Goal: Task Accomplishment & Management: Check status

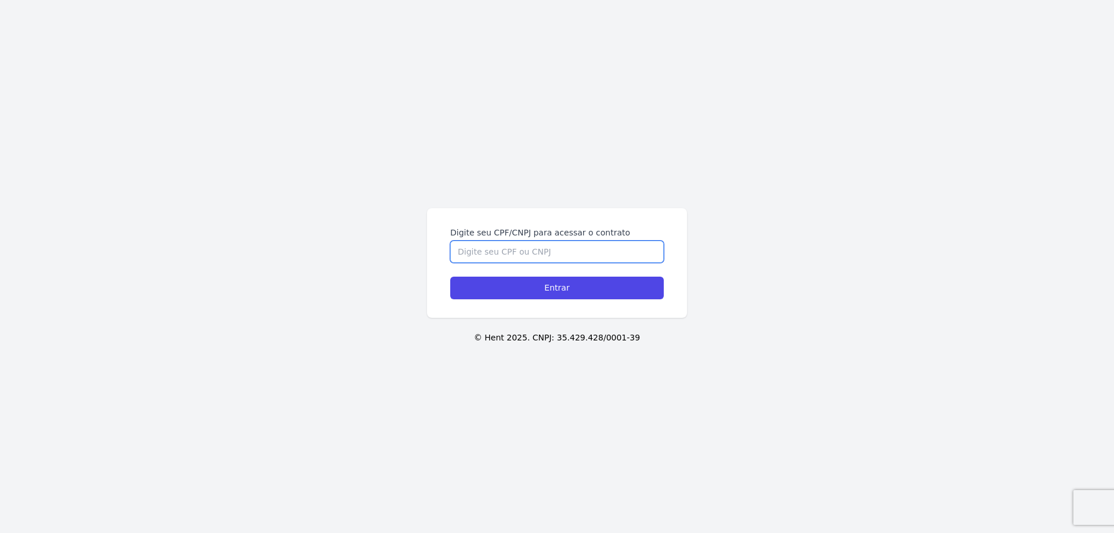
click at [520, 248] on input "Digite seu CPF/CNPJ para acessar o contrato" at bounding box center [556, 252] width 213 height 22
paste input "10.587.192/0001-38"
type input "10.587.192/0001-38"
click at [562, 296] on input "Entrar" at bounding box center [556, 288] width 213 height 23
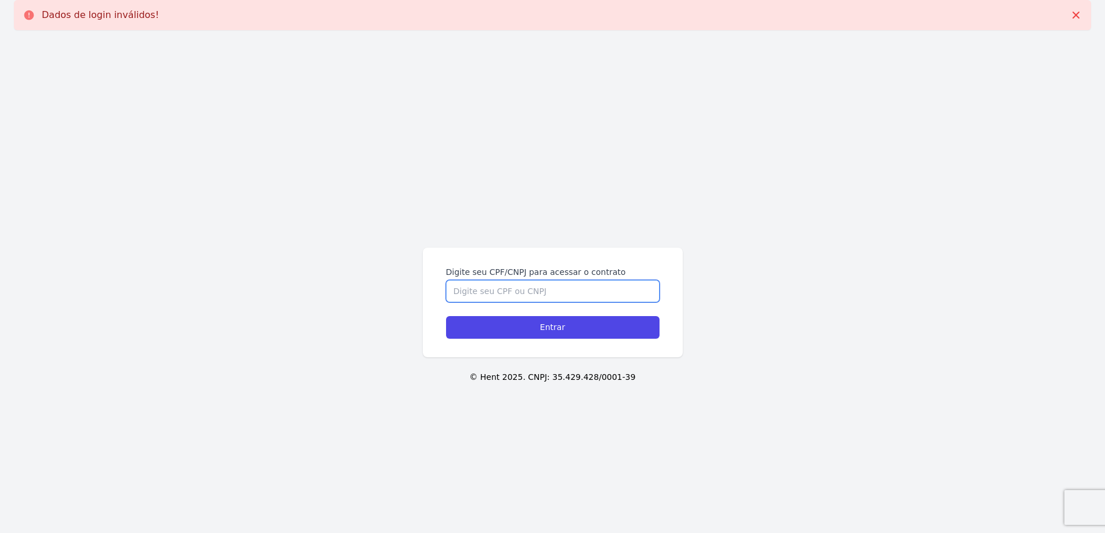
click at [529, 290] on input "Digite seu CPF/CNPJ para acessar o contrato" at bounding box center [552, 291] width 213 height 22
paste input "10.587.192/0001-38"
click at [540, 284] on input "10.587.192/0001-38" at bounding box center [552, 291] width 213 height 22
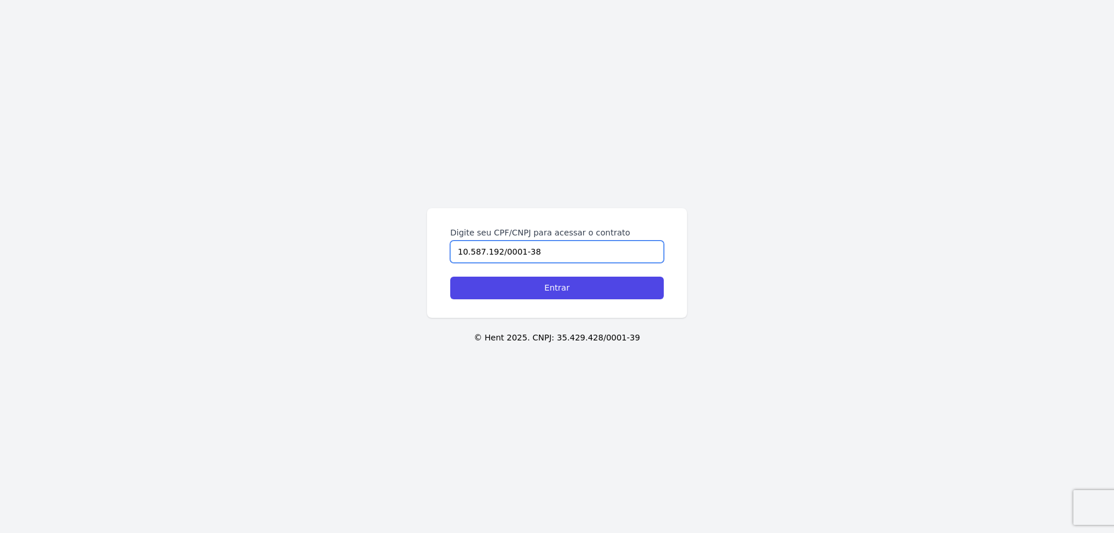
click at [469, 251] on input "10.587.192/0001-38" at bounding box center [556, 252] width 213 height 22
type input "10587192000138"
click at [450, 277] on input "Entrar" at bounding box center [556, 288] width 213 height 23
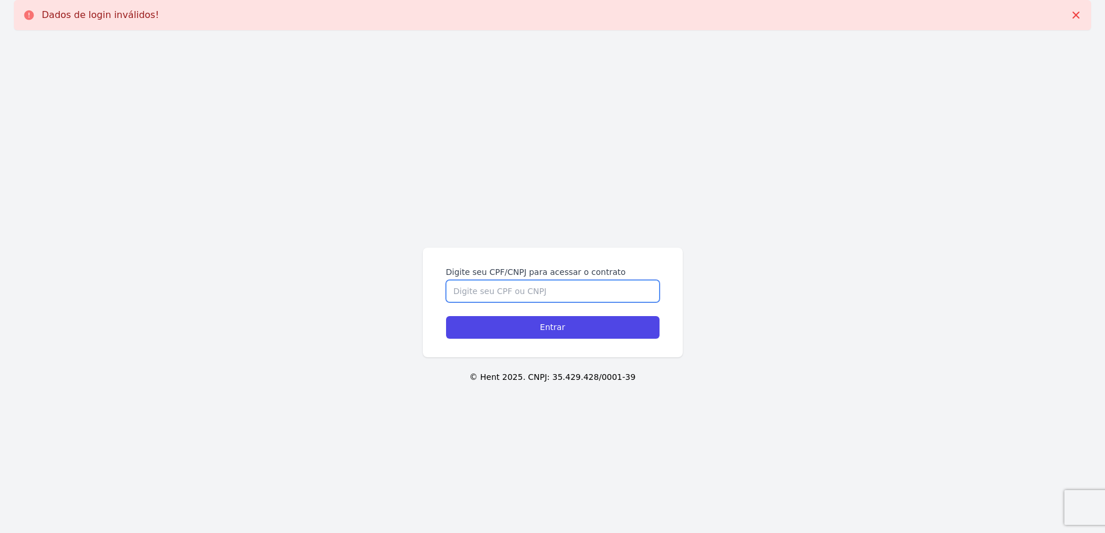
click at [531, 291] on input "Digite seu CPF/CNPJ para acessar o contrato" at bounding box center [552, 291] width 213 height 22
paste input "10587192000138"
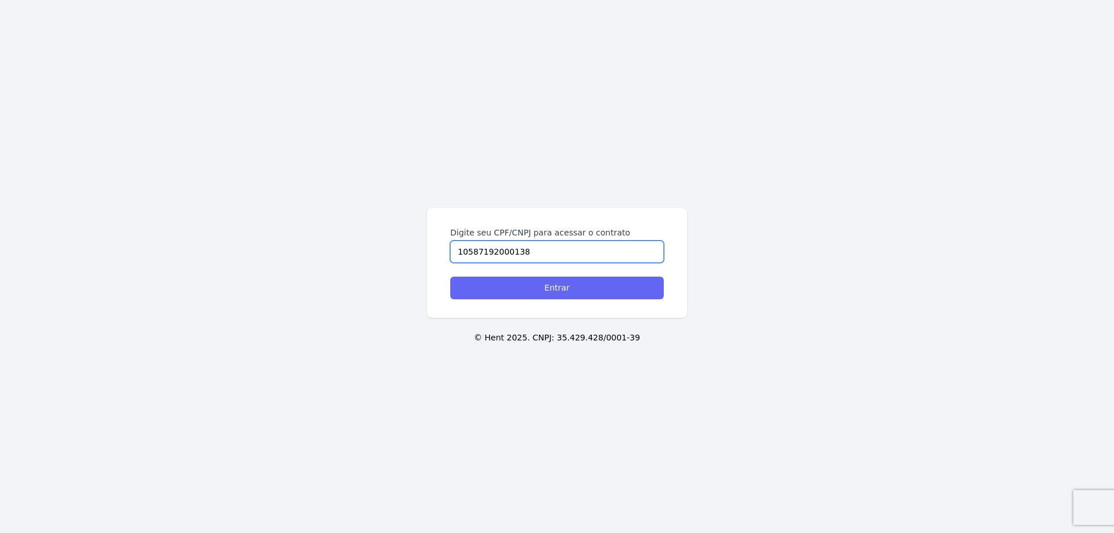
type input "10587192000138"
click at [518, 296] on input "Entrar" at bounding box center [556, 288] width 213 height 23
click at [486, 248] on input "Digite seu CPF/CNPJ para acessar o contrato" at bounding box center [556, 252] width 213 height 22
type input "1255943785"
click at [450, 277] on input "Entrar" at bounding box center [556, 288] width 213 height 23
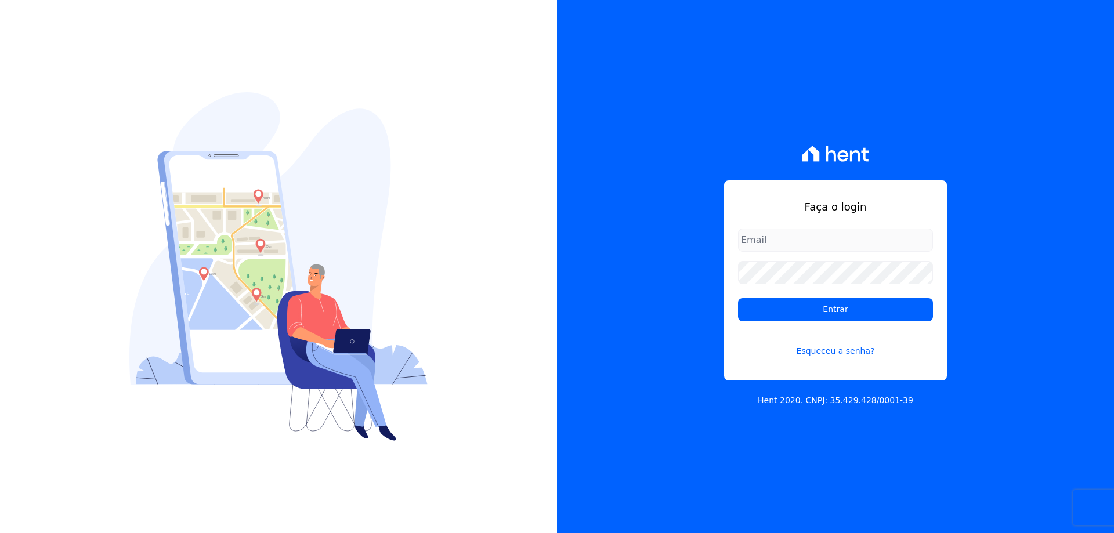
click at [841, 238] on input "email" at bounding box center [835, 240] width 195 height 23
click at [768, 237] on input "email" at bounding box center [835, 240] width 195 height 23
click at [705, 374] on div "Faça o login Entrar Esqueceu a senha? Hent 2020. CNPJ: 35.429.428/0001-39" at bounding box center [835, 266] width 557 height 533
click at [816, 348] on link "Esqueceu a senha?" at bounding box center [835, 344] width 195 height 27
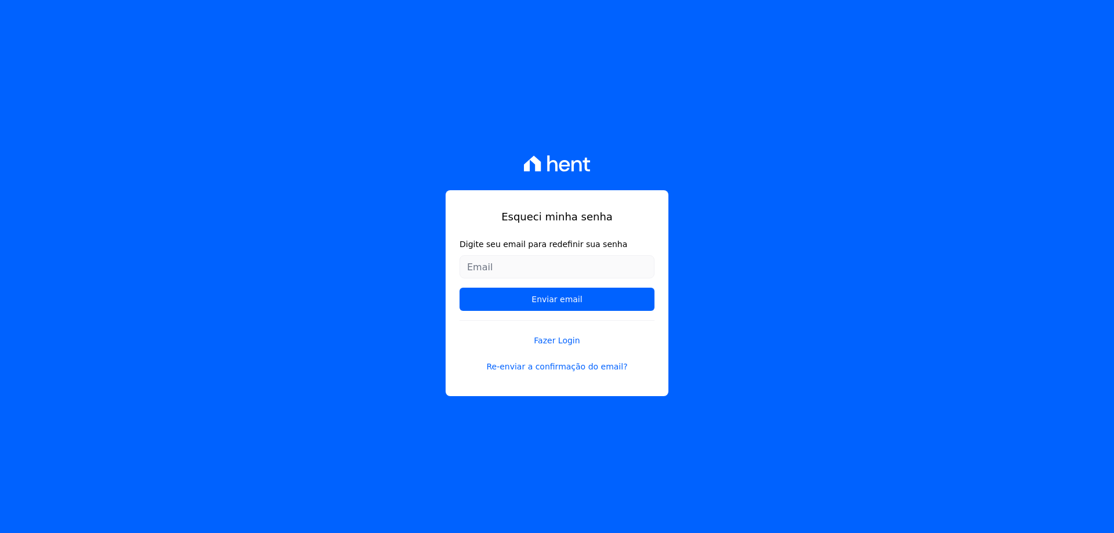
click at [516, 267] on input "Digite seu email para redefinir sua senha" at bounding box center [556, 266] width 195 height 23
type input "[EMAIL_ADDRESS][DOMAIN_NAME]"
click at [459, 288] on input "Enviar email" at bounding box center [556, 299] width 195 height 23
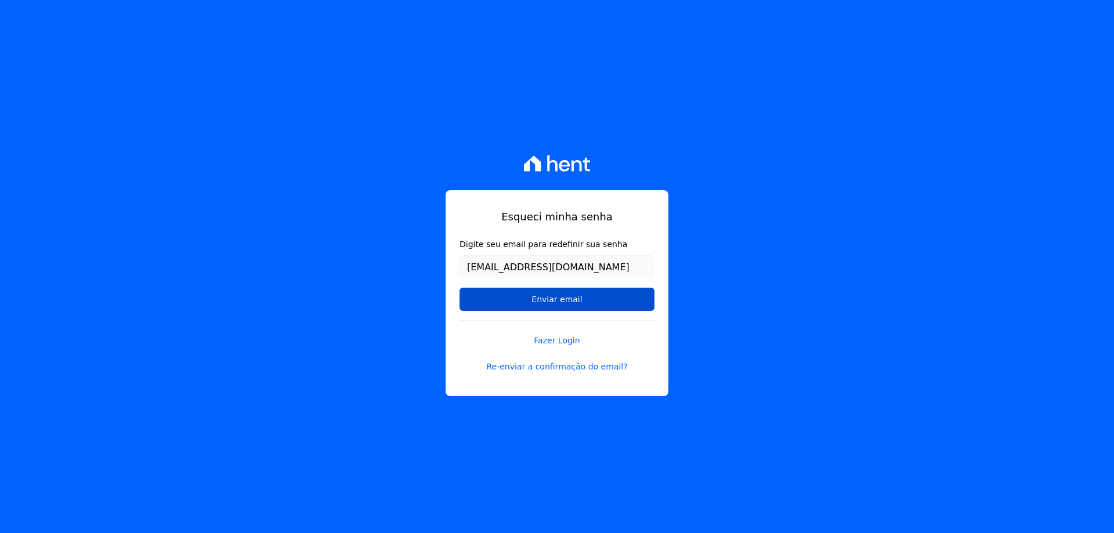
click at [538, 307] on input "Enviar email" at bounding box center [556, 299] width 195 height 23
click at [562, 302] on input "Enviar email" at bounding box center [556, 299] width 195 height 23
click at [541, 305] on input "Enviar email" at bounding box center [556, 299] width 195 height 23
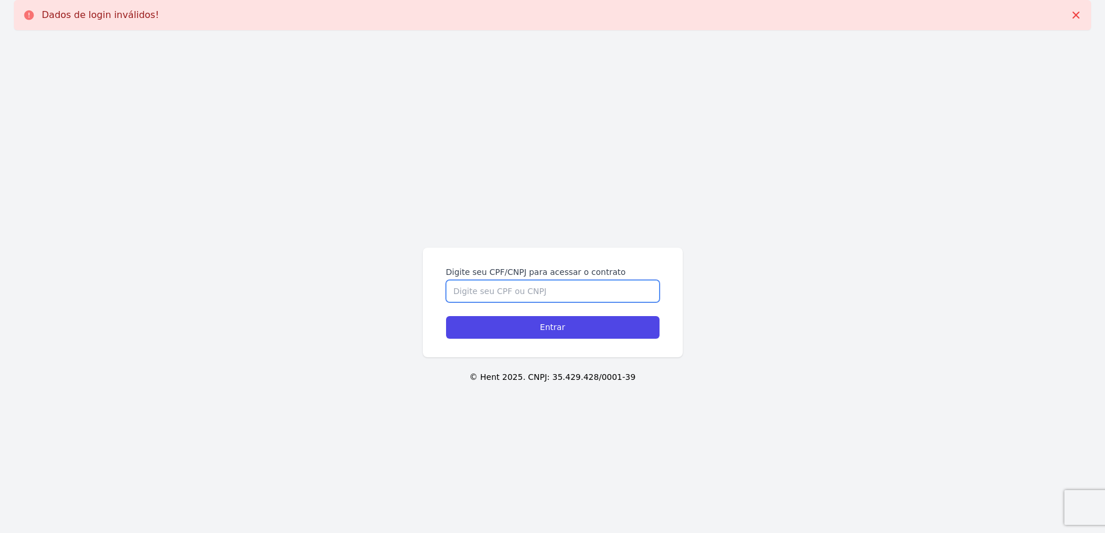
click at [484, 299] on input "Digite seu CPF/CNPJ para acessar o contrato" at bounding box center [552, 291] width 213 height 22
type input "12556943785"
click at [446, 316] on input "Entrar" at bounding box center [552, 327] width 213 height 23
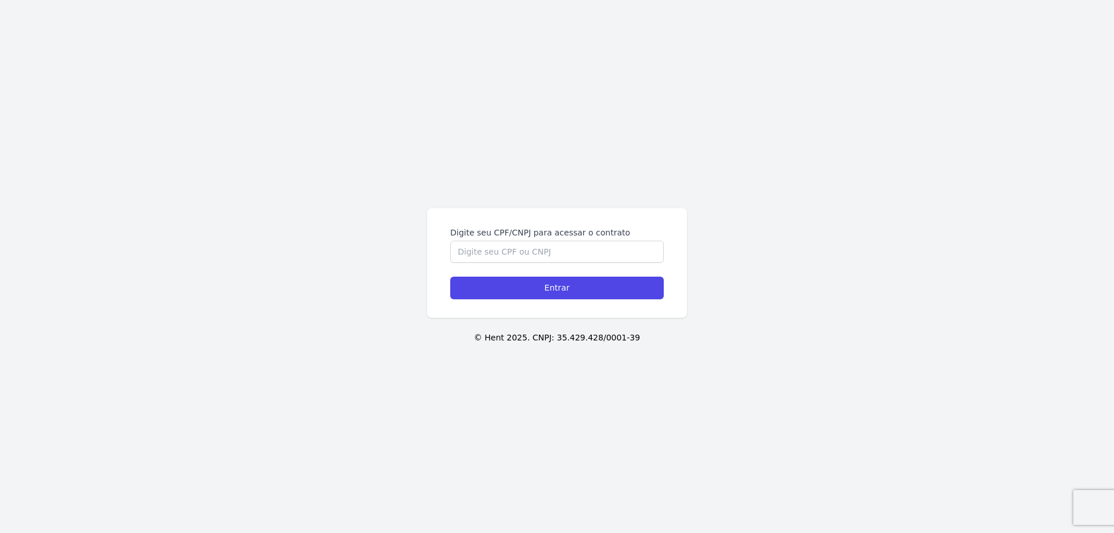
click at [246, 93] on div "Digite seu CPF/CNPJ para acessar o contrato Entrar © Hent 2025. CNPJ: 35.429.42…" at bounding box center [557, 266] width 1114 height 533
click at [473, 255] on input "Digite seu CPF/CNPJ para acessar o contrato" at bounding box center [556, 252] width 213 height 22
click at [514, 256] on input "Digite seu CPF/CNPJ para acessar o contrato" at bounding box center [556, 252] width 213 height 22
paste input "10587192000138"
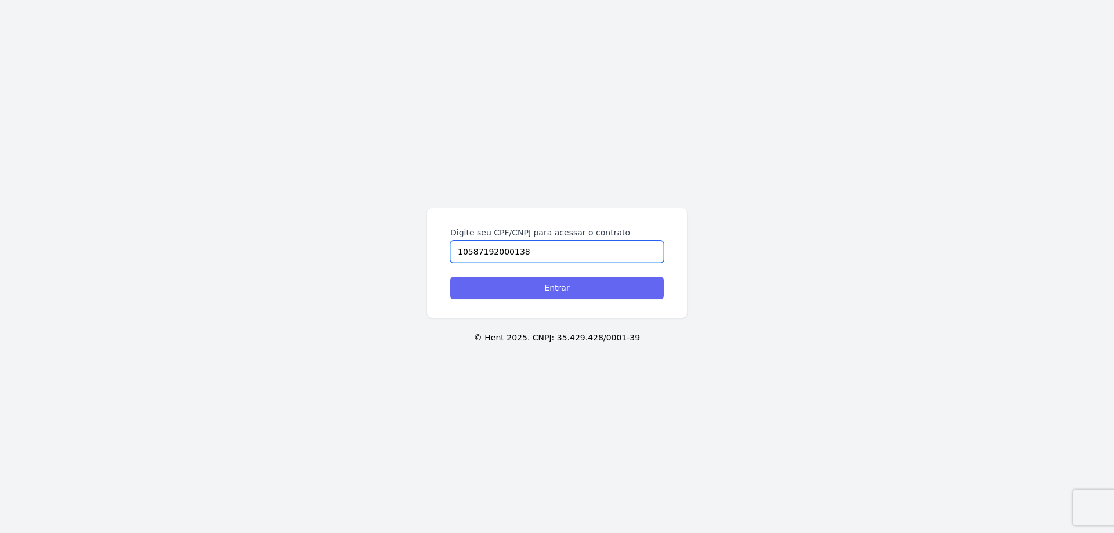
type input "10587192000138"
click at [518, 297] on input "Entrar" at bounding box center [556, 288] width 213 height 23
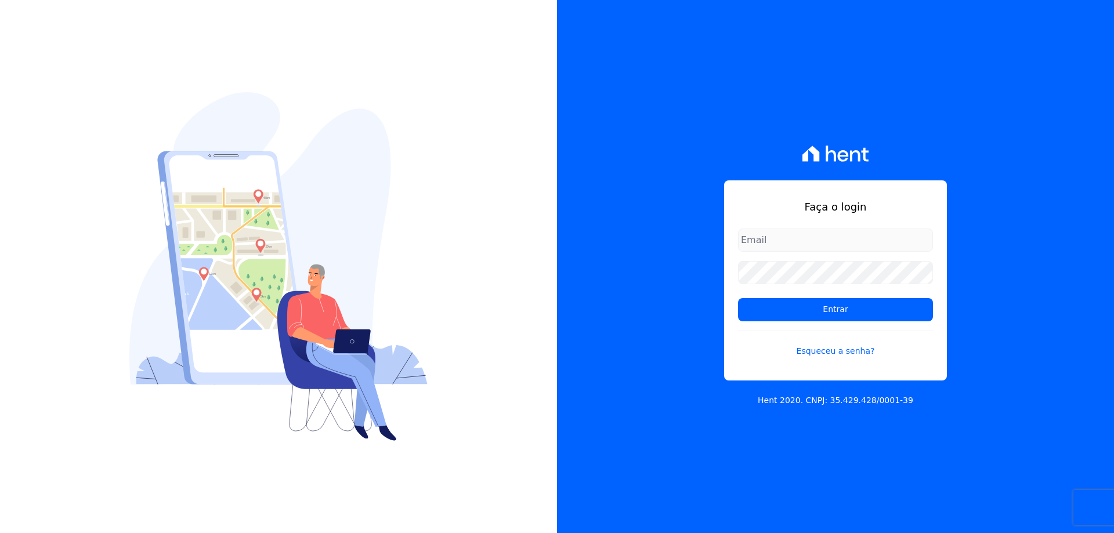
click at [768, 235] on input "email" at bounding box center [835, 240] width 195 height 23
type input "[EMAIL_ADDRESS][DOMAIN_NAME]"
click at [738, 298] on input "Entrar" at bounding box center [835, 309] width 195 height 23
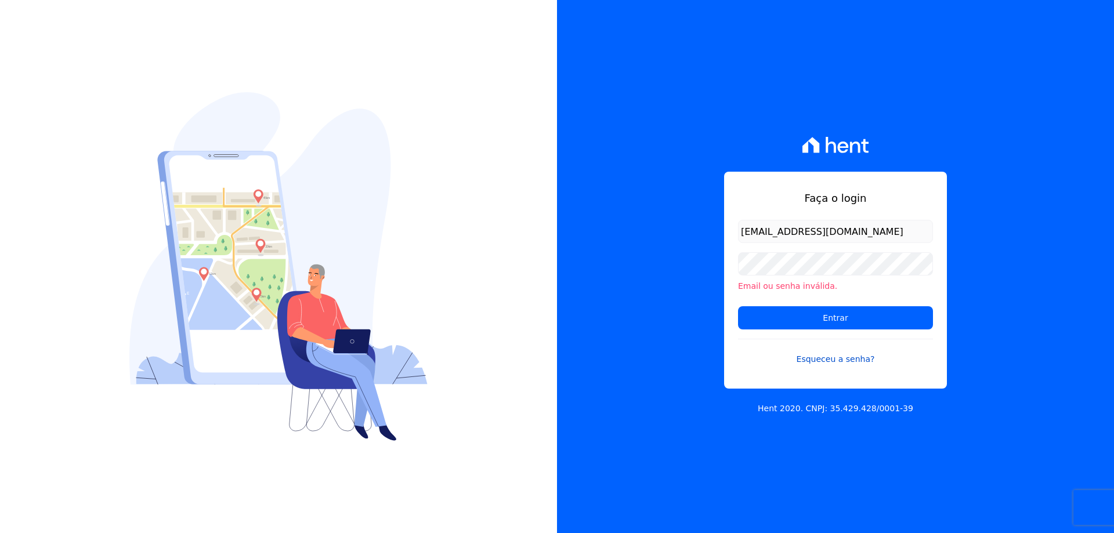
click at [826, 363] on link "Esqueceu a senha?" at bounding box center [835, 352] width 195 height 27
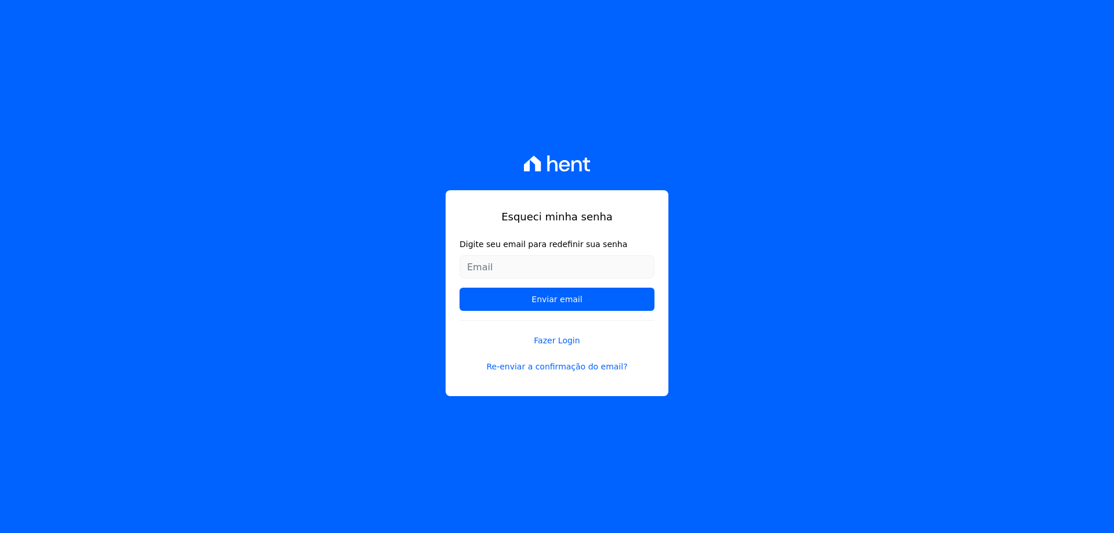
click at [482, 262] on input "Digite seu email para redefinir sua senha" at bounding box center [556, 266] width 195 height 23
type input "[EMAIL_ADDRESS][DOMAIN_NAME]"
click at [459, 288] on input "Enviar email" at bounding box center [556, 299] width 195 height 23
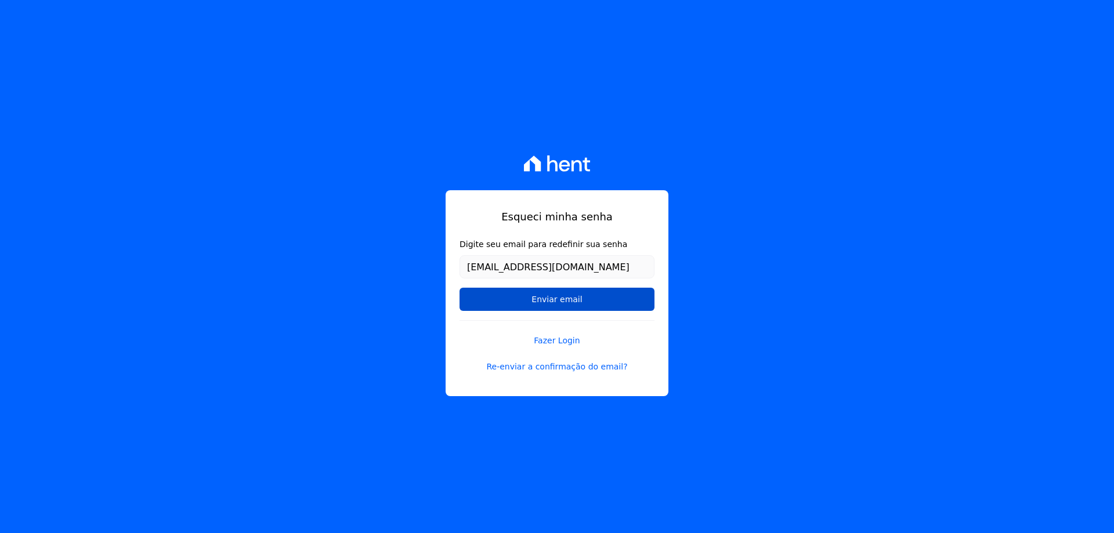
click at [519, 297] on input "Enviar email" at bounding box center [556, 299] width 195 height 23
click at [527, 365] on link "Re-enviar a confirmação do email?" at bounding box center [556, 367] width 195 height 12
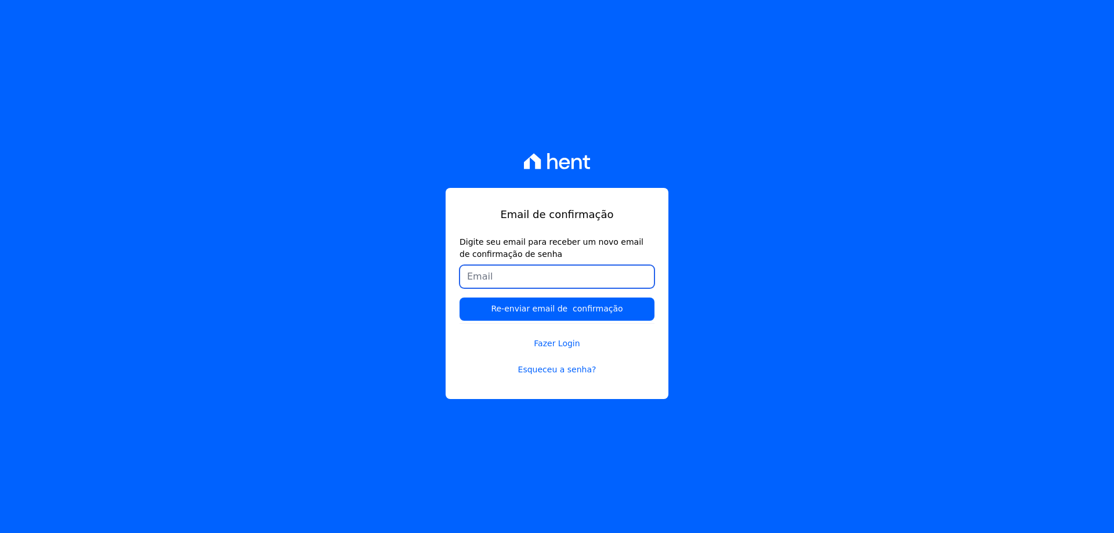
click at [511, 278] on input "Digite seu email para receber um novo email de confirmação de senha" at bounding box center [556, 276] width 195 height 23
click at [459, 298] on input "Re-enviar email de confirmação" at bounding box center [556, 309] width 195 height 23
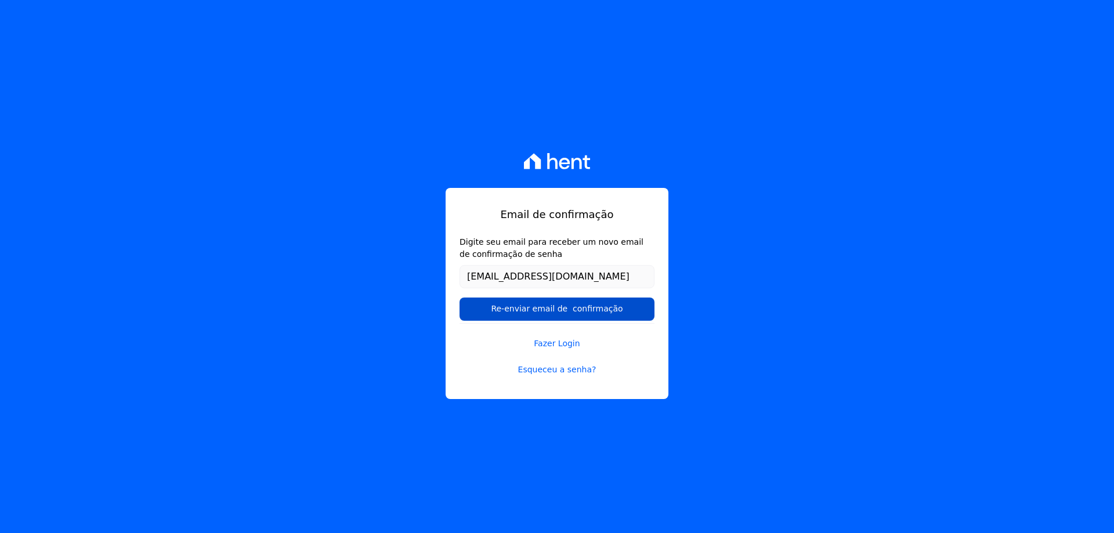
click at [479, 301] on input "Re-enviar email de confirmação" at bounding box center [556, 309] width 195 height 23
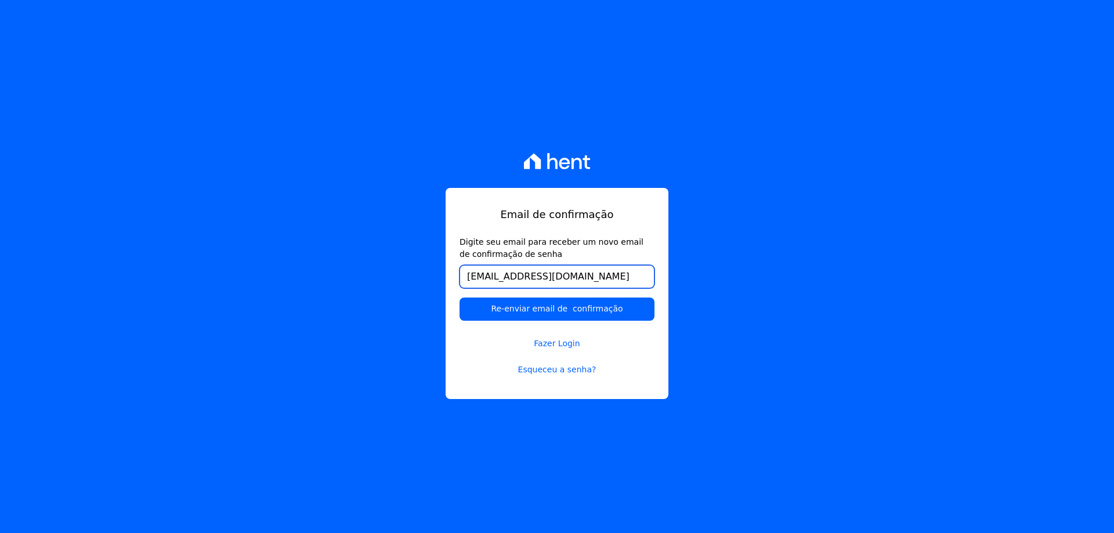
drag, startPoint x: 562, startPoint y: 278, endPoint x: 533, endPoint y: 277, distance: 28.5
click at [533, 278] on input "[EMAIL_ADDRESS][DOMAIN_NAME]" at bounding box center [556, 276] width 195 height 23
type input "philipepassos@outlook.com"
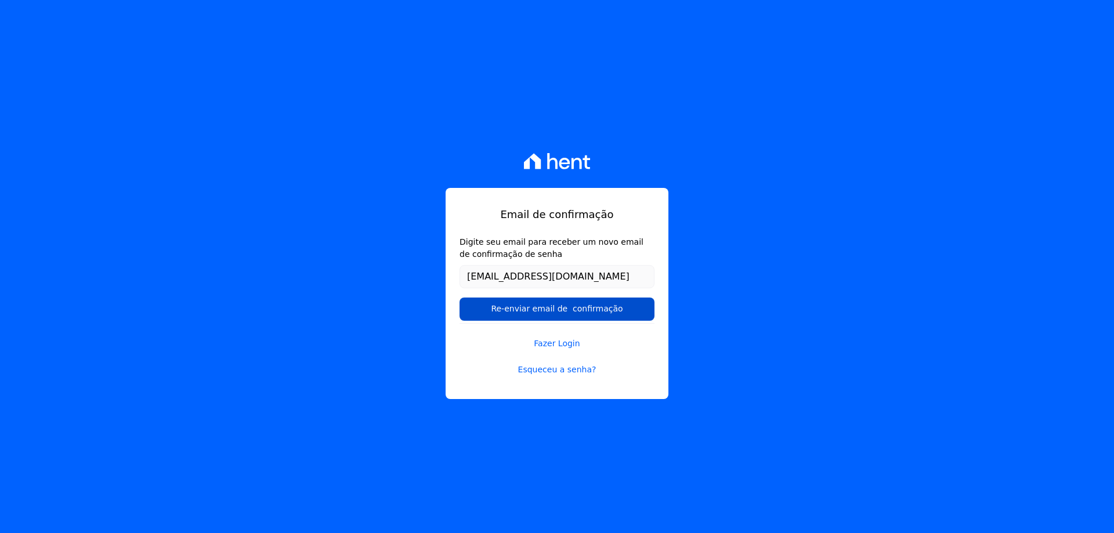
click at [590, 305] on input "Re-enviar email de confirmação" at bounding box center [556, 309] width 195 height 23
click at [559, 343] on link "Fazer Login" at bounding box center [556, 336] width 195 height 27
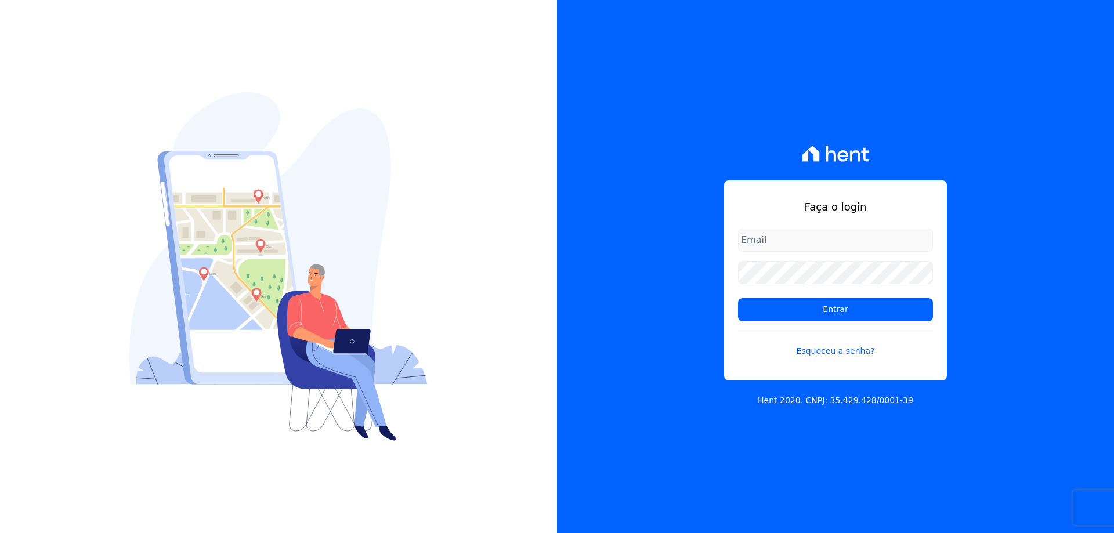
click at [765, 239] on input "email" at bounding box center [835, 240] width 195 height 23
click at [646, 249] on div "Faça o login Entrar Esqueceu a senha? Hent 2020. CNPJ: 35.429.428/0001-39" at bounding box center [835, 266] width 557 height 533
click at [851, 356] on link "Esqueceu a senha?" at bounding box center [835, 344] width 195 height 27
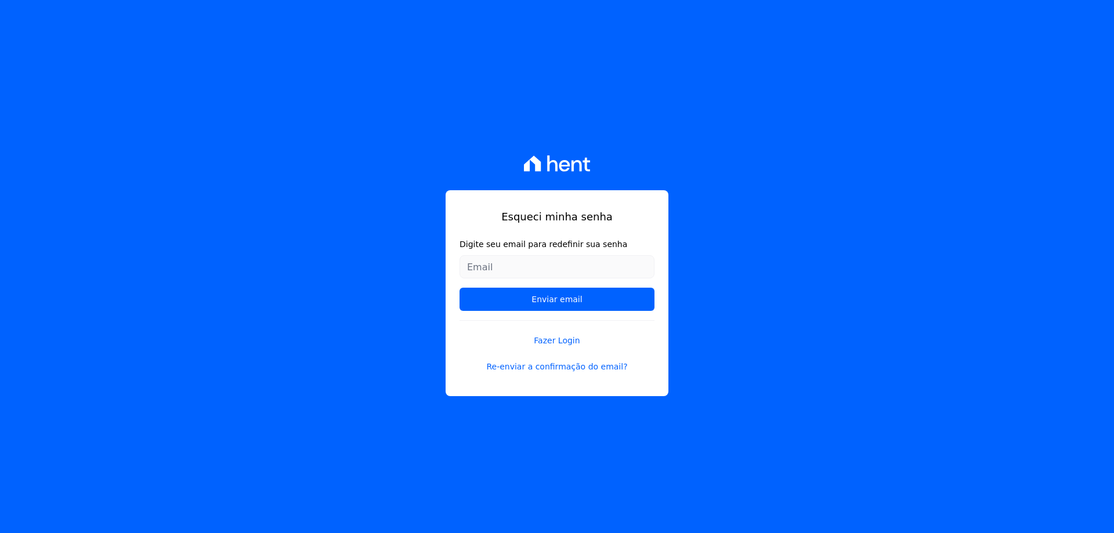
click at [488, 261] on input "Digite seu email para redefinir sua senha" at bounding box center [556, 266] width 195 height 23
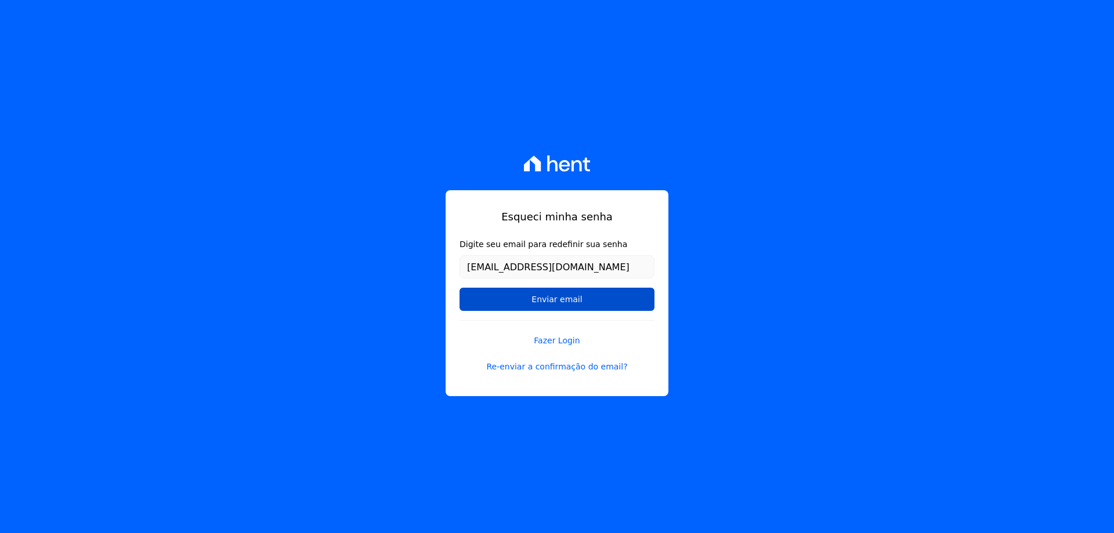
click at [528, 302] on input "Enviar email" at bounding box center [556, 299] width 195 height 23
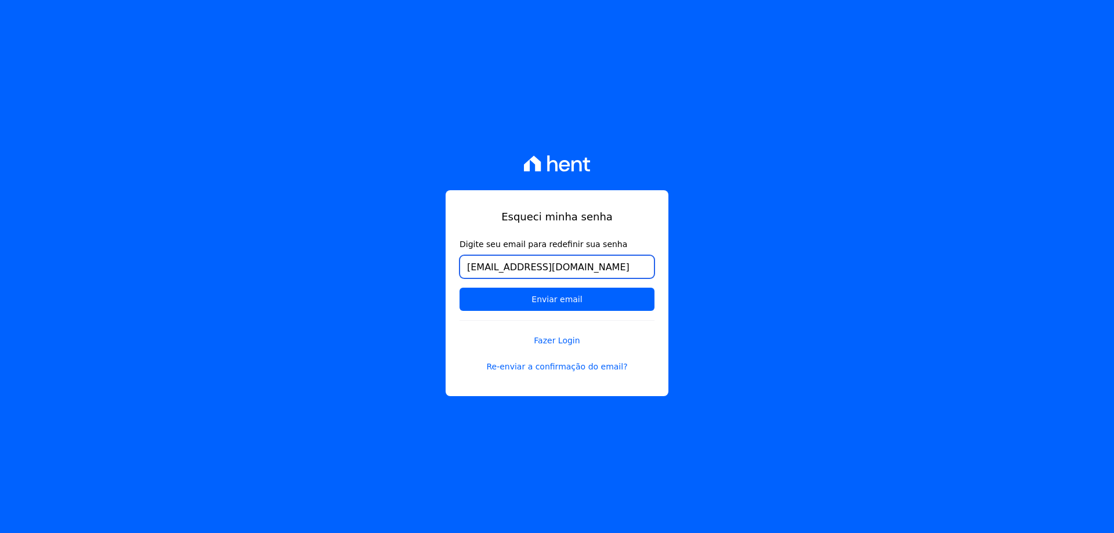
drag, startPoint x: 594, startPoint y: 266, endPoint x: 523, endPoint y: 269, distance: 70.9
click at [523, 269] on input "philipepassos14@gmail.com" at bounding box center [556, 266] width 195 height 23
type input "[EMAIL_ADDRESS][DOMAIN_NAME]"
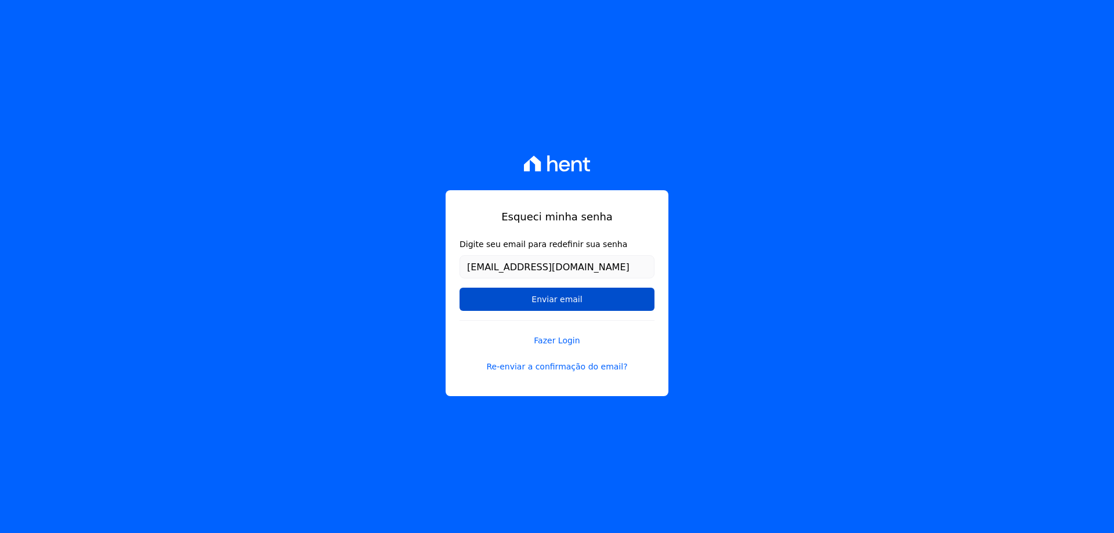
click at [584, 300] on input "Enviar email" at bounding box center [556, 299] width 195 height 23
click at [580, 300] on input "Enviar email" at bounding box center [556, 299] width 195 height 23
click at [459, 288] on input "Enviar email" at bounding box center [556, 299] width 195 height 23
click at [529, 299] on input "Enviar email" at bounding box center [556, 299] width 195 height 23
click at [506, 292] on input "Enviar email" at bounding box center [556, 299] width 195 height 23
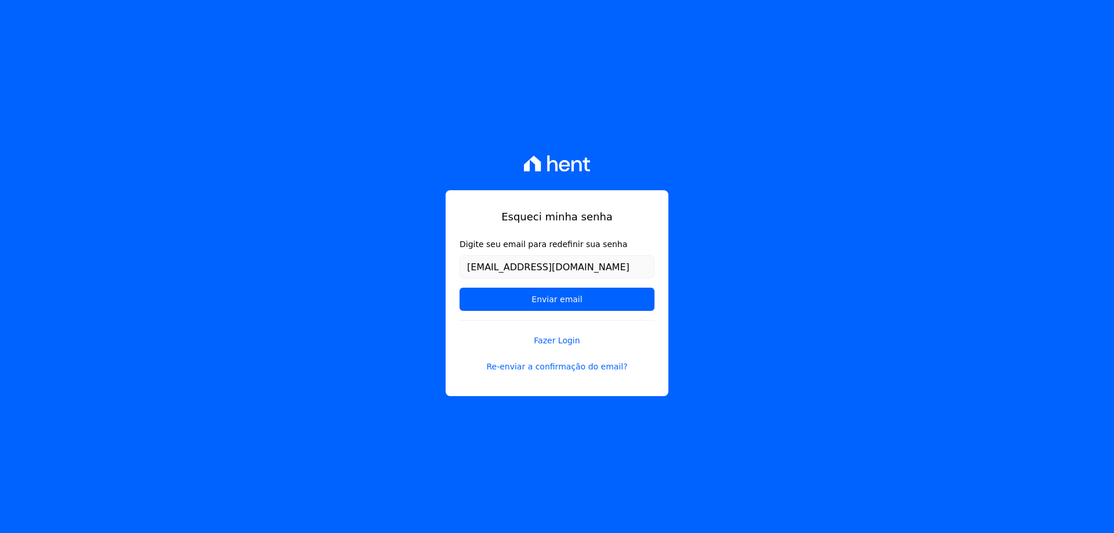
click at [562, 285] on form "Digite seu email para redefinir sua senha philipepassos@hotmail.com Enviar email" at bounding box center [556, 279] width 195 height 82
click at [571, 303] on input "Enviar email" at bounding box center [556, 299] width 195 height 23
click at [534, 299] on input "Enviar email" at bounding box center [556, 299] width 195 height 23
click at [487, 298] on input "Enviar email" at bounding box center [556, 299] width 195 height 23
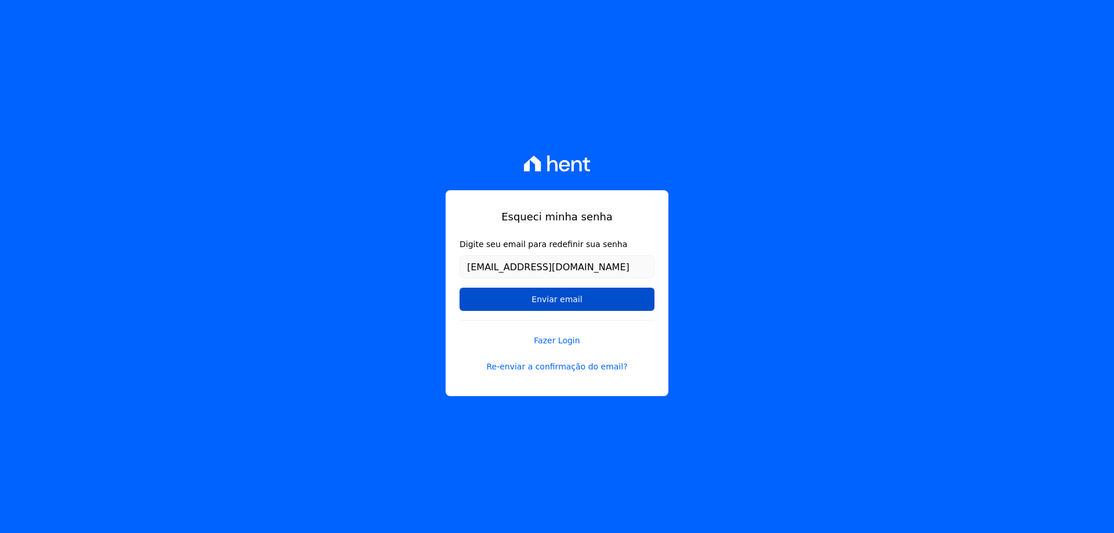
click at [487, 298] on input "Enviar email" at bounding box center [556, 299] width 195 height 23
click at [559, 341] on link "Fazer Login" at bounding box center [556, 333] width 195 height 27
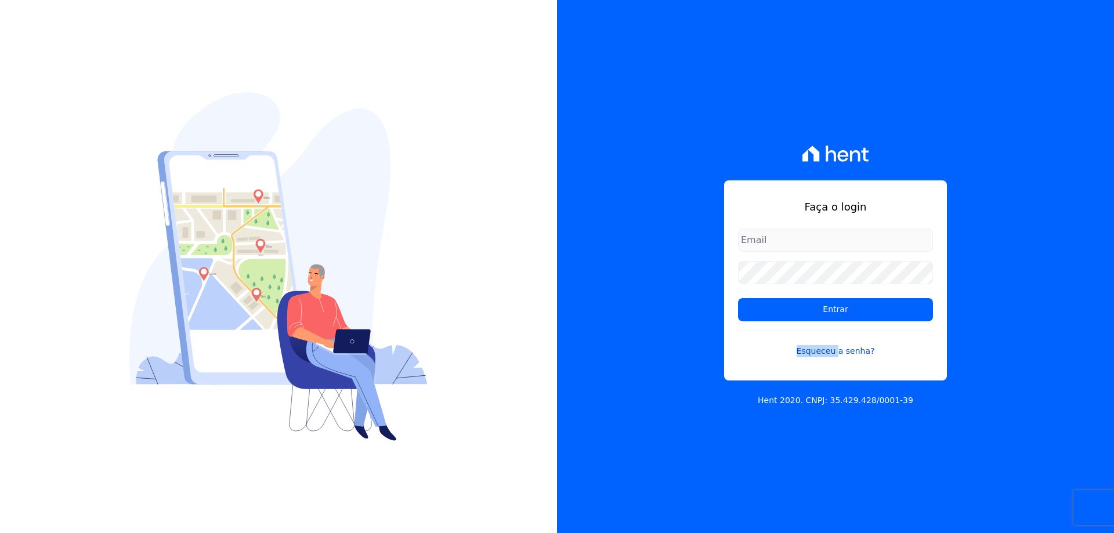
click at [815, 347] on link "Esqueceu a senha?" at bounding box center [835, 344] width 195 height 27
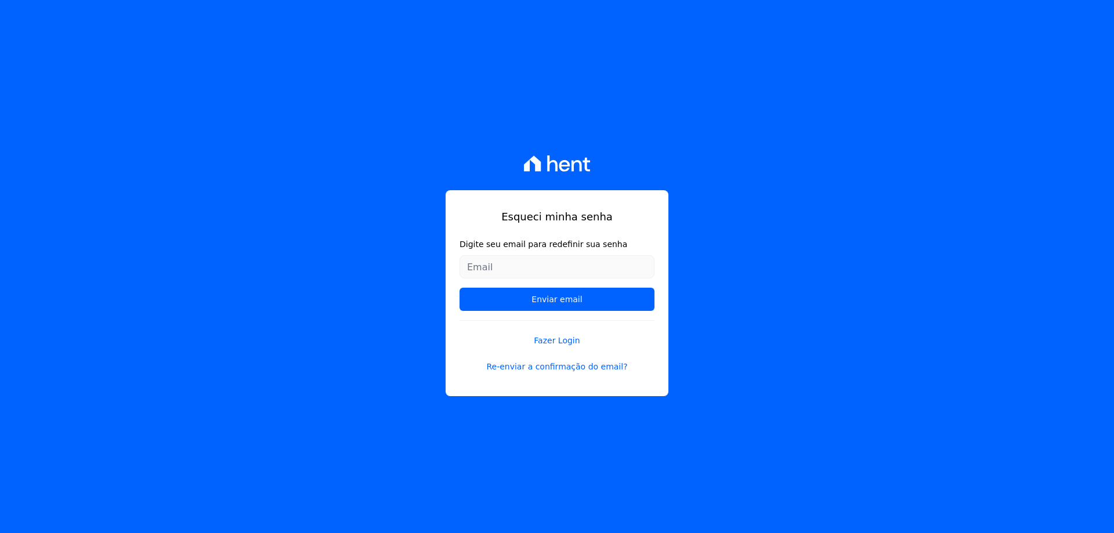
click at [524, 270] on input "Digite seu email para redefinir sua senha" at bounding box center [556, 266] width 195 height 23
click at [527, 254] on form "Digite seu email para redefinir sua senha Enviar email" at bounding box center [556, 279] width 195 height 82
click at [530, 267] on input "Digite seu email para redefinir sua senha" at bounding box center [556, 266] width 195 height 23
drag, startPoint x: 510, startPoint y: 266, endPoint x: 385, endPoint y: 277, distance: 125.2
click at [385, 277] on div "Esqueci minha senha Digite seu email para redefinir sua senha phili Enviar emai…" at bounding box center [557, 266] width 1114 height 533
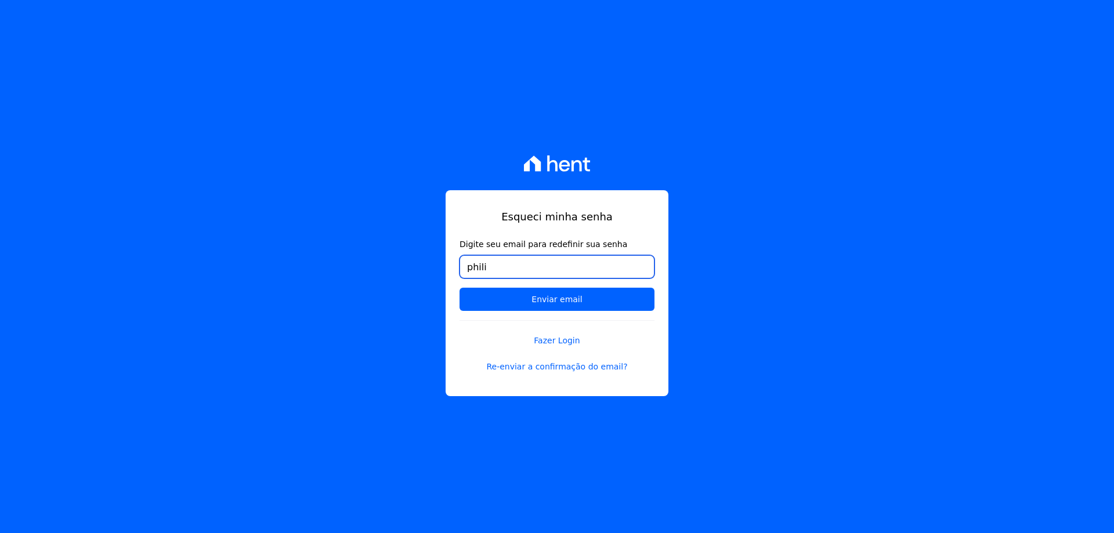
paste input "[EMAIL_ADDRESS][DOMAIN_NAME]"
type input "[EMAIL_ADDRESS][DOMAIN_NAME]"
click at [455, 312] on div "Esqueci minha senha Digite seu email para redefinir sua senha [EMAIL_ADDRESS][D…" at bounding box center [557, 293] width 223 height 206
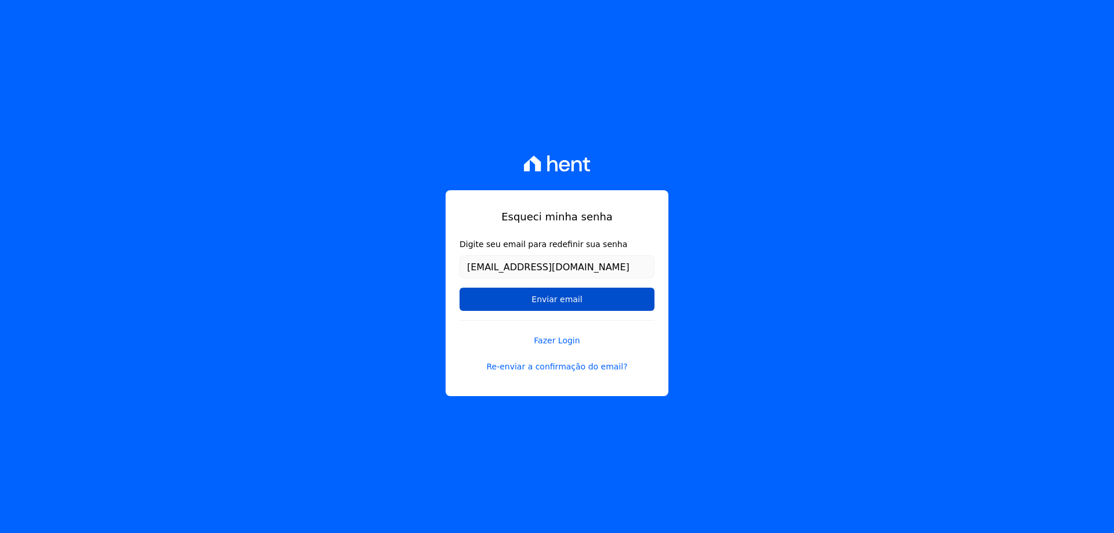
click at [465, 305] on input "Enviar email" at bounding box center [556, 299] width 195 height 23
click at [459, 288] on input "Enviar email" at bounding box center [556, 299] width 195 height 23
click at [465, 305] on input "Enviar email" at bounding box center [556, 299] width 195 height 23
drag, startPoint x: 305, startPoint y: 353, endPoint x: 397, endPoint y: 336, distance: 93.9
click at [305, 353] on div "Esqueci minha senha Digite seu email para redefinir sua senha philipepassos@hot…" at bounding box center [557, 266] width 1114 height 533
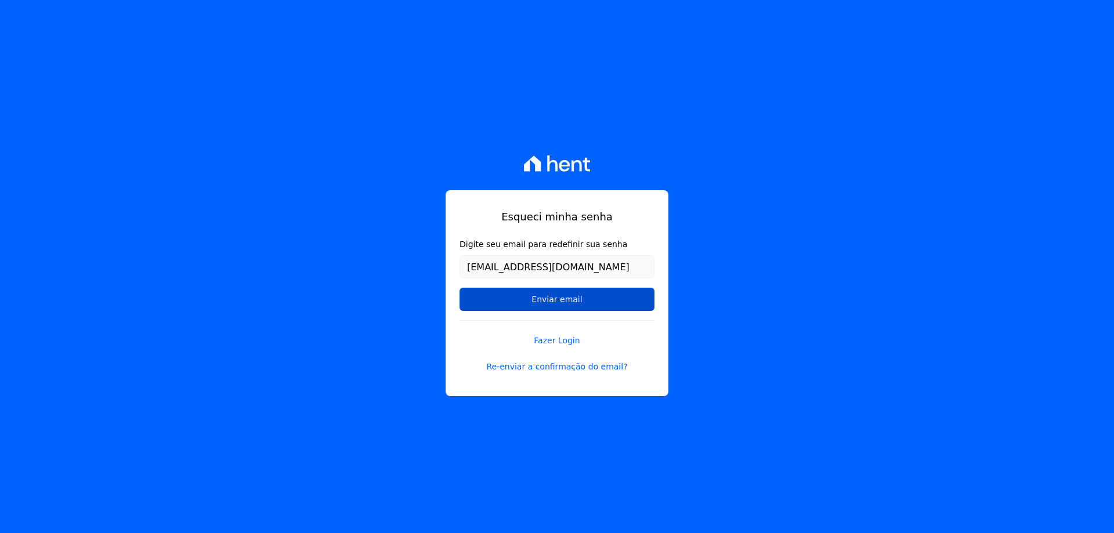
click at [512, 301] on input "Enviar email" at bounding box center [556, 299] width 195 height 23
click at [551, 303] on input "Enviar email" at bounding box center [556, 299] width 195 height 23
click at [494, 299] on input "Enviar email" at bounding box center [556, 299] width 195 height 23
click at [537, 306] on input "Enviar email" at bounding box center [556, 299] width 195 height 23
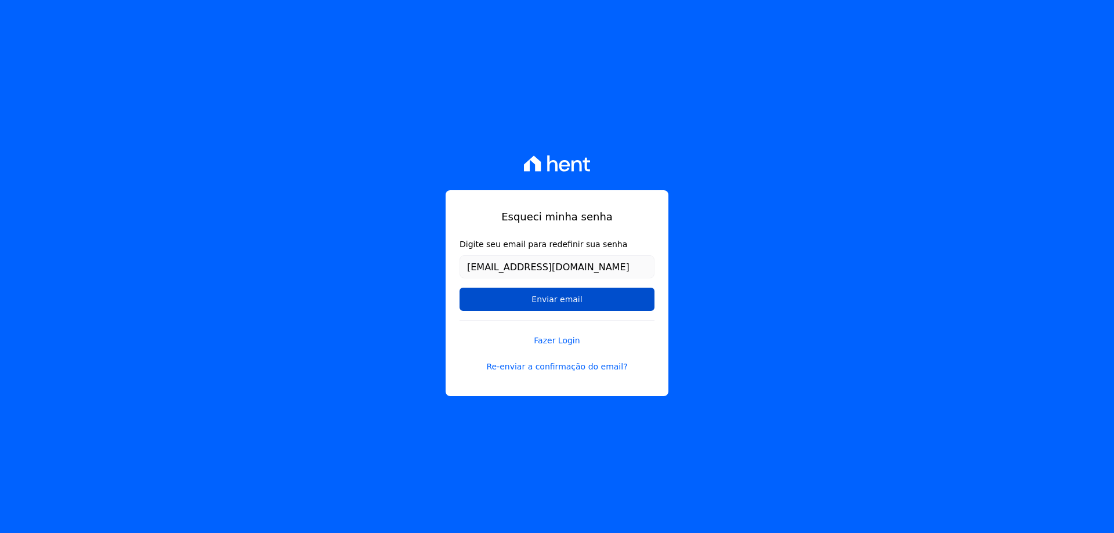
click at [537, 306] on input "Enviar email" at bounding box center [556, 299] width 195 height 23
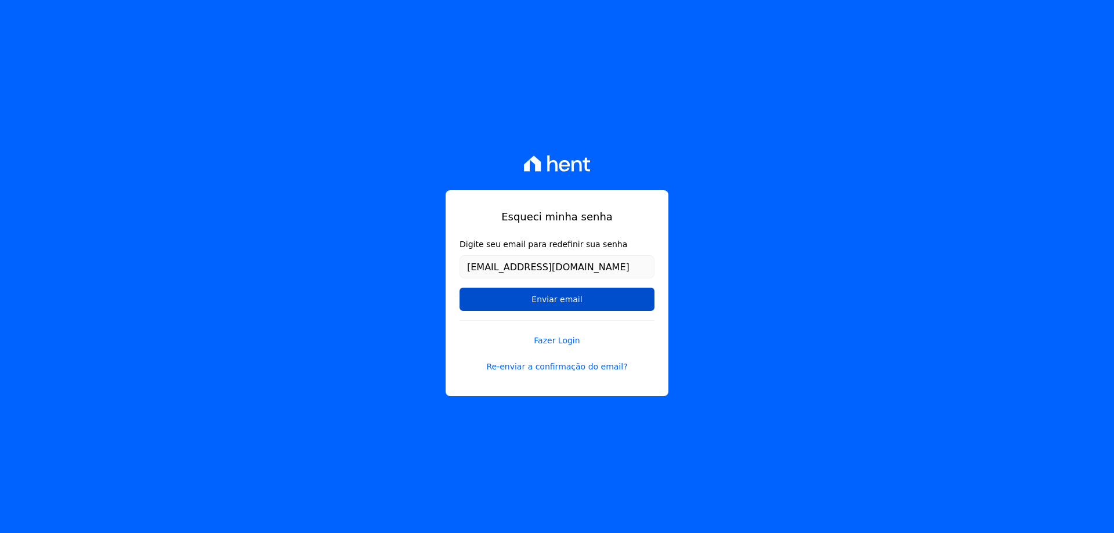
click at [537, 306] on input "Enviar email" at bounding box center [556, 299] width 195 height 23
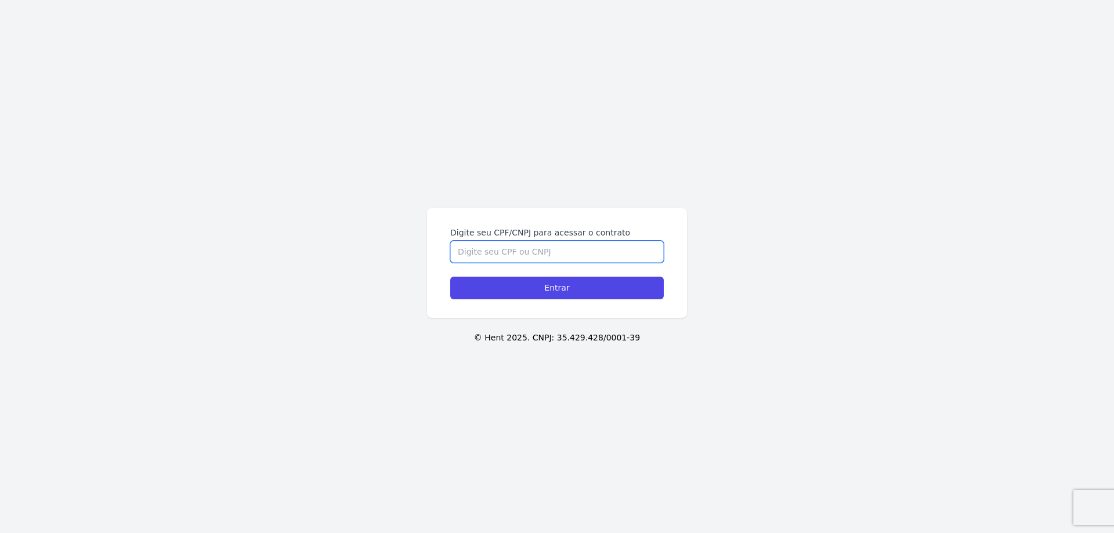
click at [464, 254] on input "Digite seu CPF/CNPJ para acessar o contrato" at bounding box center [556, 252] width 213 height 22
type input "12556943785"
click at [450, 277] on input "Entrar" at bounding box center [556, 288] width 213 height 23
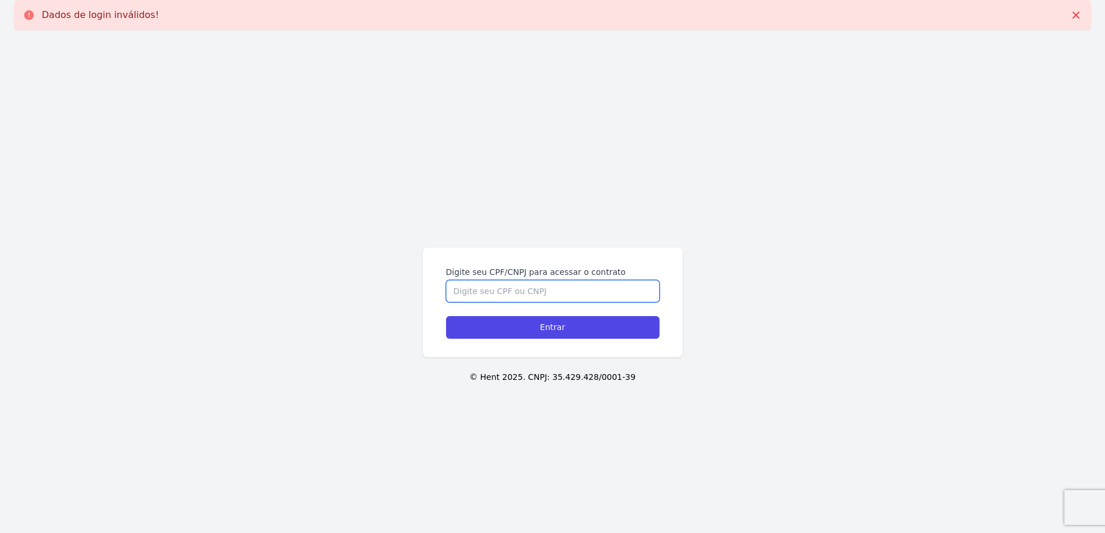
click at [476, 289] on input "Digite seu CPF/CNPJ para acessar o contrato" at bounding box center [552, 291] width 213 height 22
paste input "10.587.192/0001-38"
type input "10.587.192/0001-38"
click at [525, 324] on div "Digite seu CPF/CNPJ para acessar o contrato 10.587.192/0001-38 Entrar © Hent 20…" at bounding box center [552, 305] width 1105 height 533
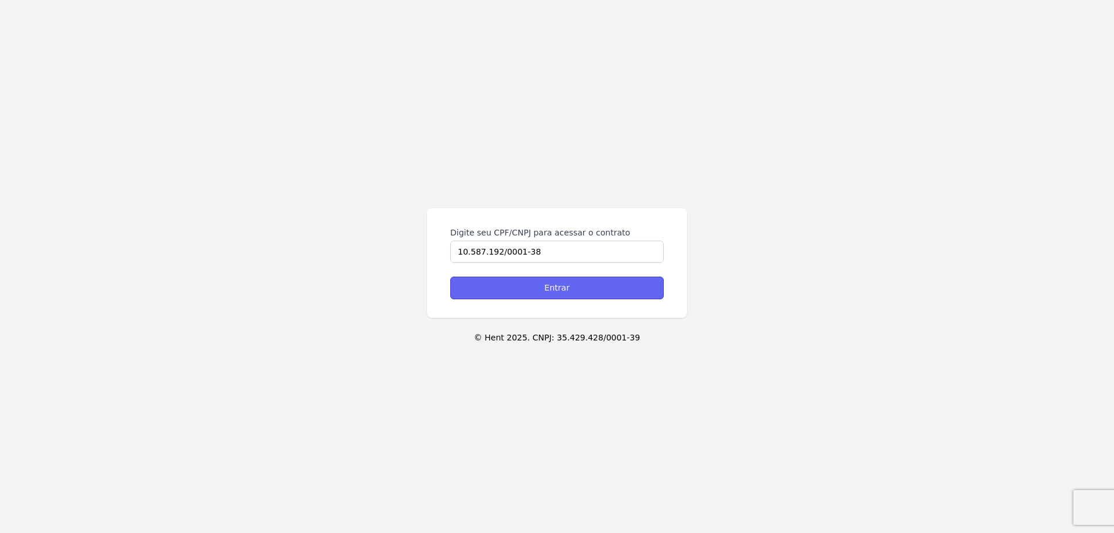
click at [536, 292] on input "Entrar" at bounding box center [556, 288] width 213 height 23
click at [486, 256] on input "Digite seu CPF/CNPJ para acessar o contrato" at bounding box center [556, 252] width 213 height 22
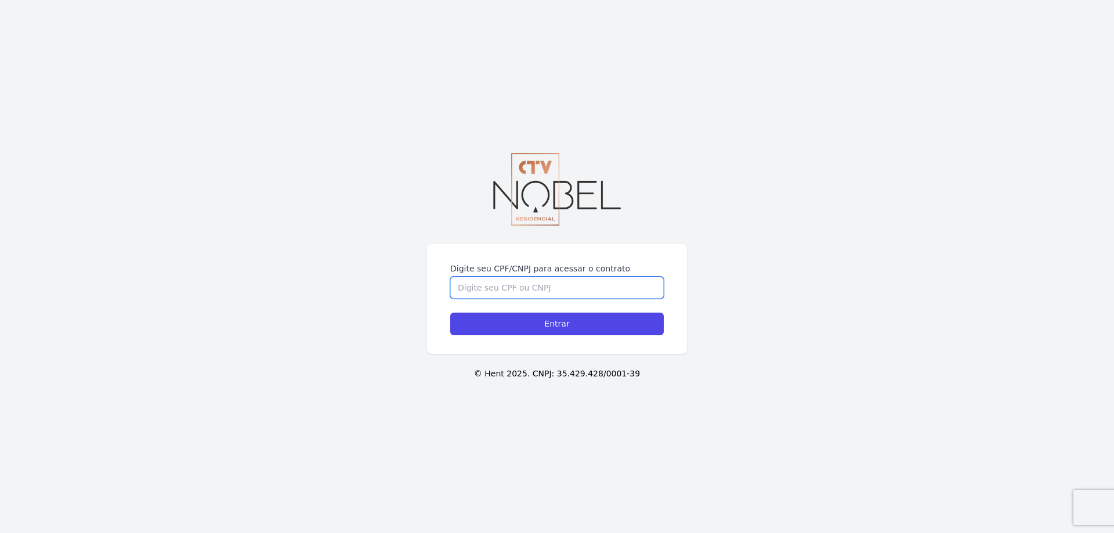
click at [502, 285] on input "Digite seu CPF/CNPJ para acessar o contrato" at bounding box center [556, 288] width 213 height 22
paste input "10.587.192/0001-38"
type input "10.587.192/0001-38"
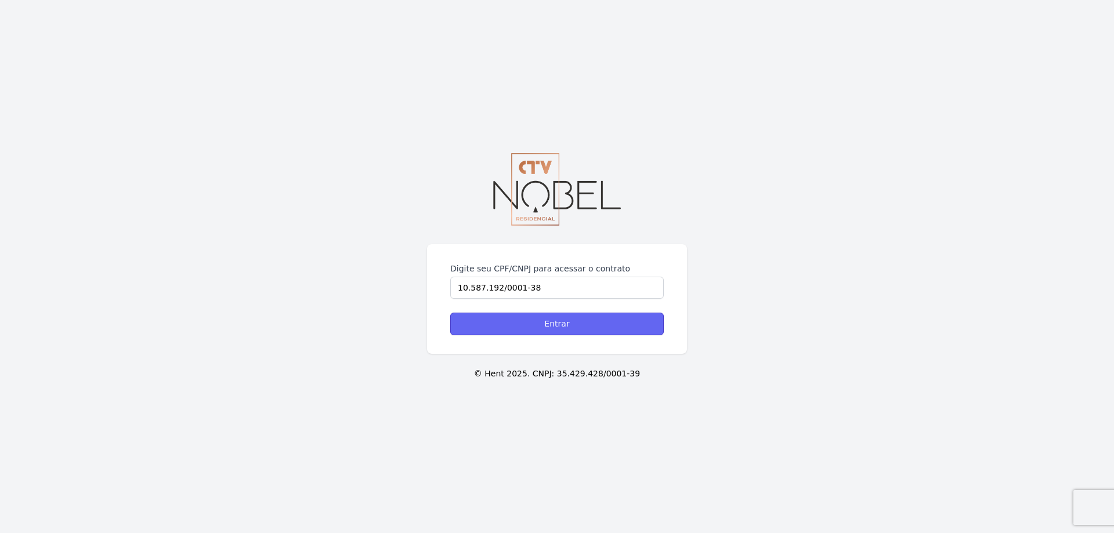
click at [537, 321] on input "Entrar" at bounding box center [556, 324] width 213 height 23
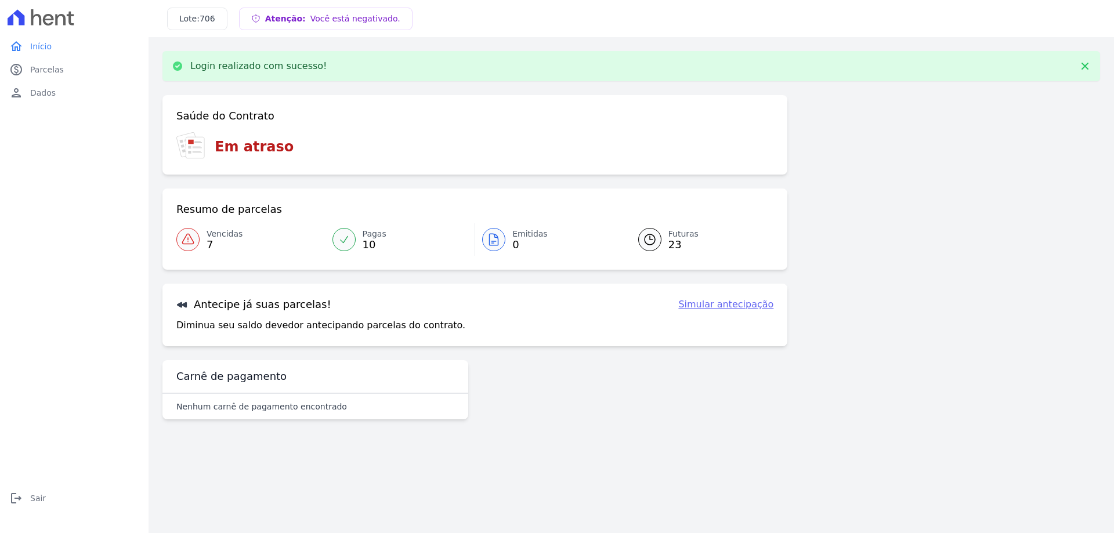
click at [220, 237] on span "Vencidas" at bounding box center [225, 234] width 36 height 12
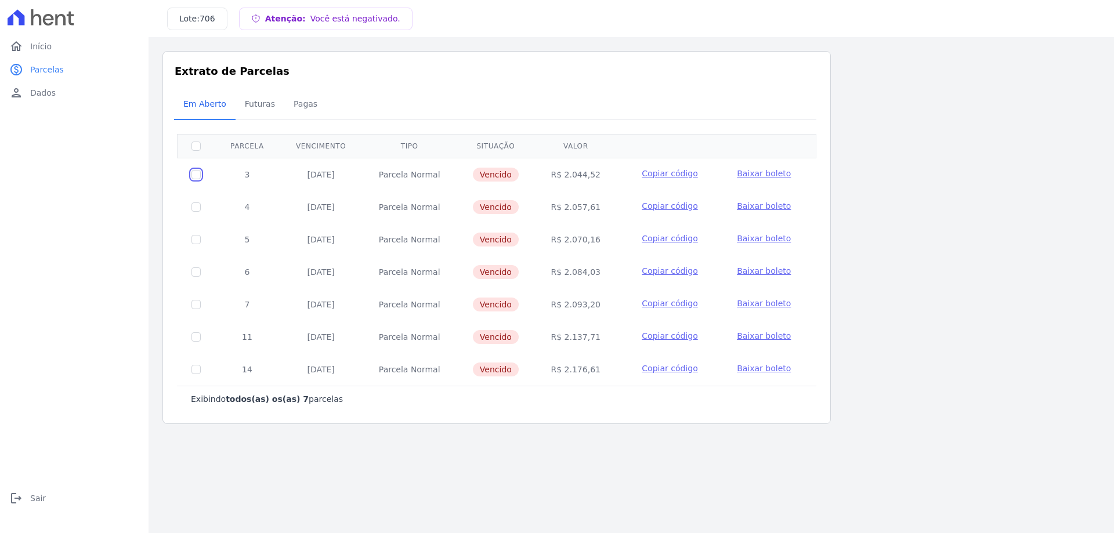
click at [196, 178] on input "checkbox" at bounding box center [195, 174] width 9 height 9
checkbox input "true"
click at [754, 176] on span "Baixar boleto" at bounding box center [764, 173] width 54 height 9
click at [200, 174] on input "checkbox" at bounding box center [195, 174] width 9 height 9
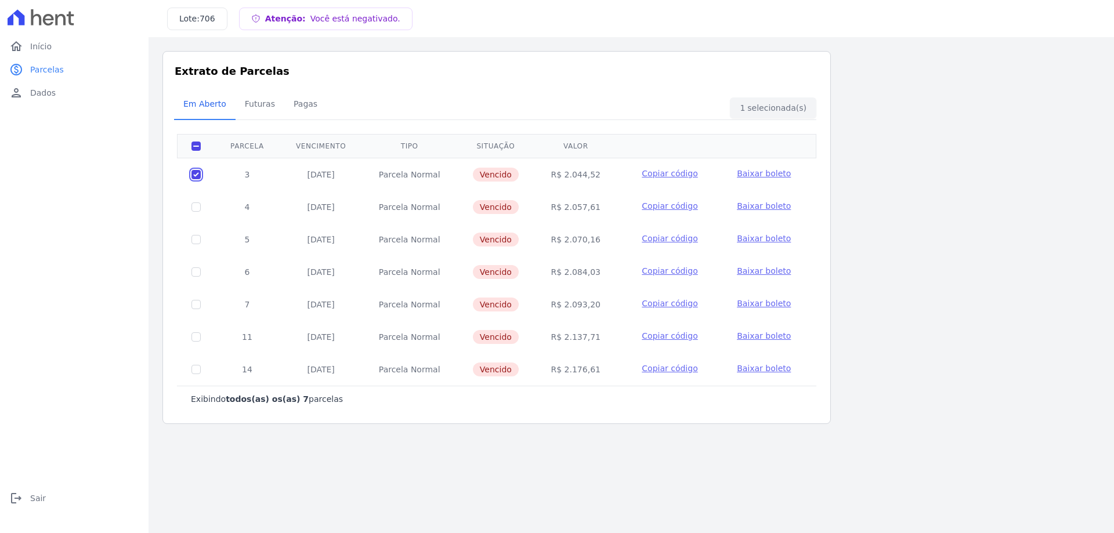
checkbox input "false"
click at [43, 92] on span "Dados" at bounding box center [43, 93] width 26 height 12
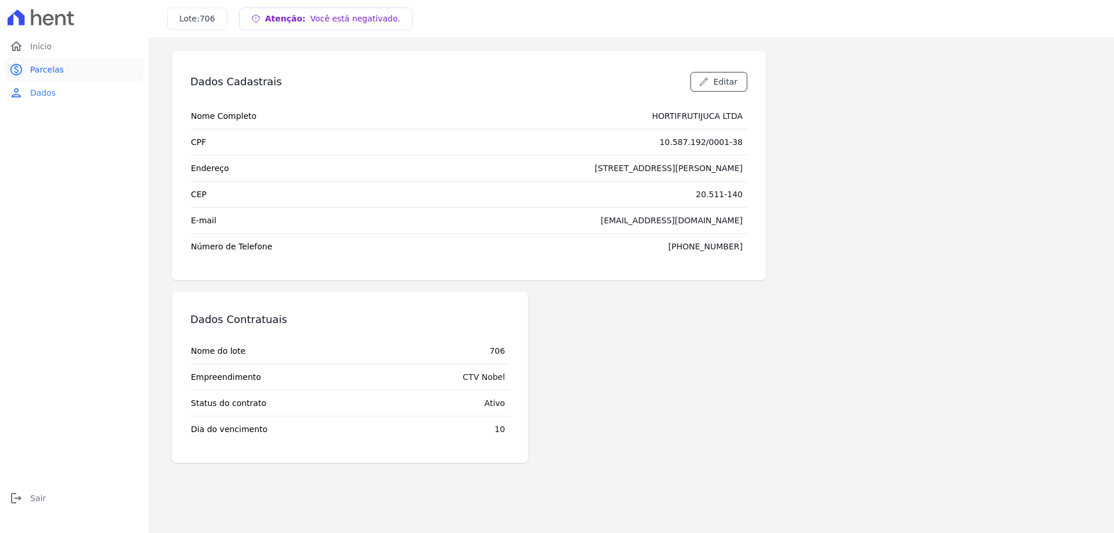
click at [43, 73] on span "Parcelas" at bounding box center [47, 70] width 34 height 12
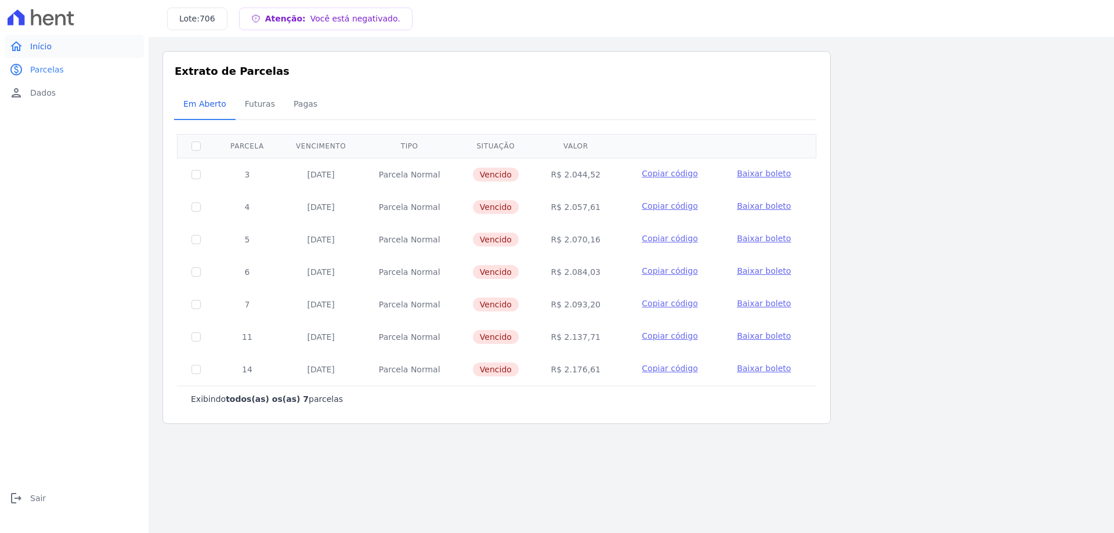
click at [43, 49] on span "Início" at bounding box center [40, 47] width 21 height 12
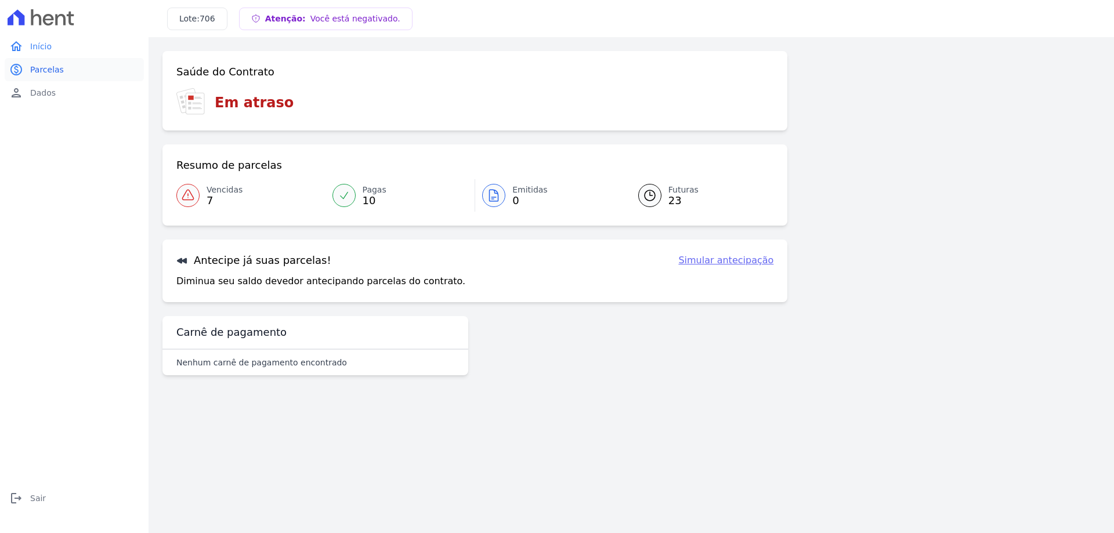
click at [53, 69] on span "Parcelas" at bounding box center [47, 70] width 34 height 12
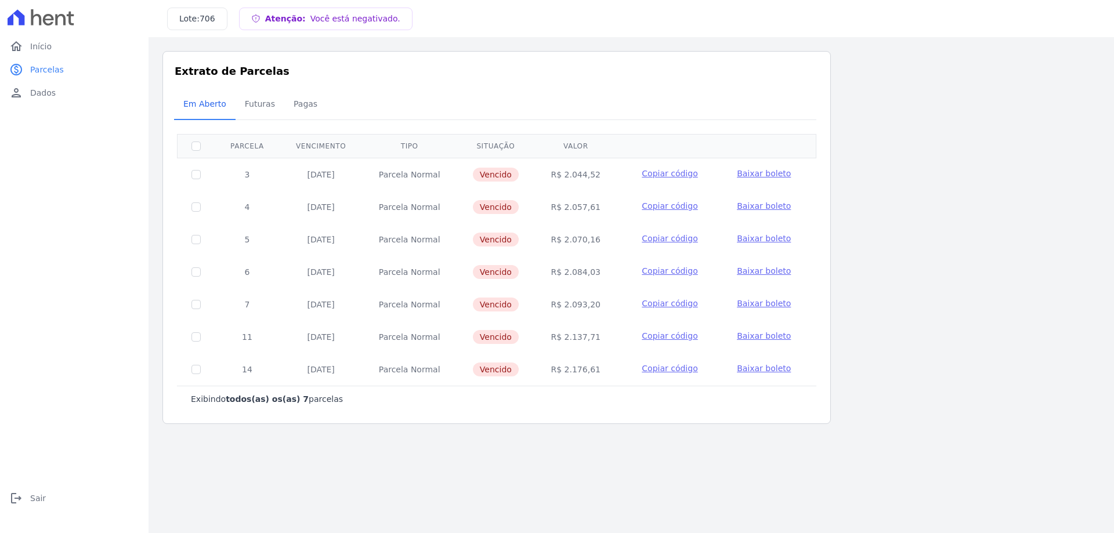
click at [197, 20] on h3 "Lote: 706" at bounding box center [197, 19] width 36 height 12
click at [284, 11] on div "Atenção: Você está negativado." at bounding box center [325, 19] width 173 height 23
click at [74, 11] on div at bounding box center [74, 17] width 139 height 35
click at [57, 25] on icon at bounding box center [61, 19] width 10 height 11
